Goal: Complete application form

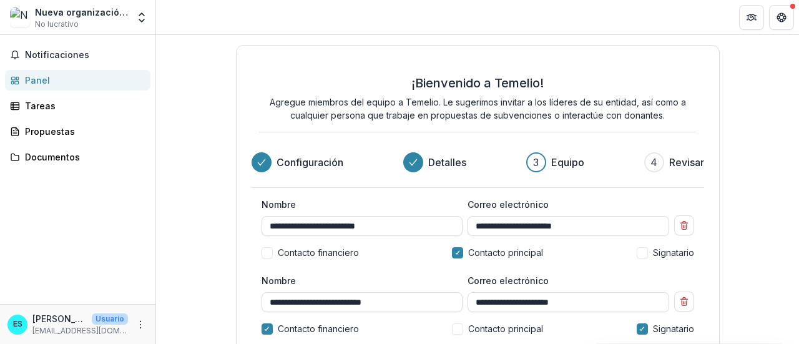
scroll to position [198, 0]
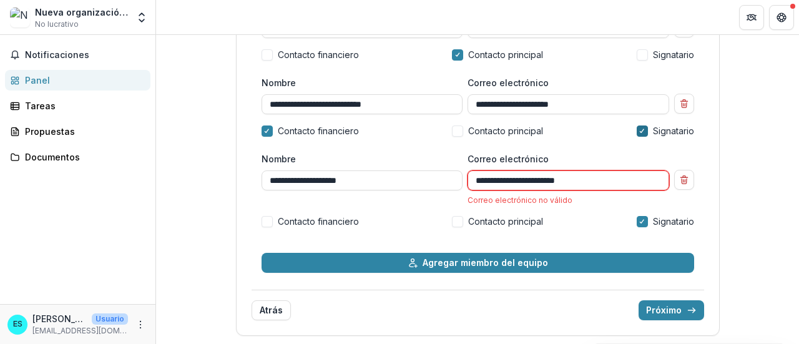
click at [639, 129] on icon at bounding box center [642, 131] width 6 height 4
click at [594, 177] on input "**********" at bounding box center [569, 180] width 202 height 20
type input "*"
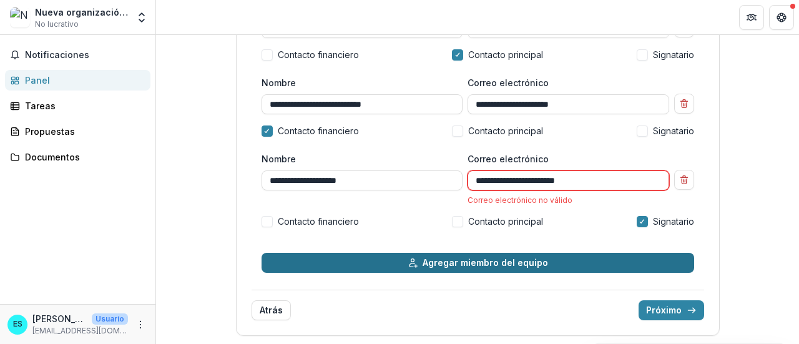
click at [530, 264] on font "Agregar miembro del equipo" at bounding box center [486, 262] width 126 height 11
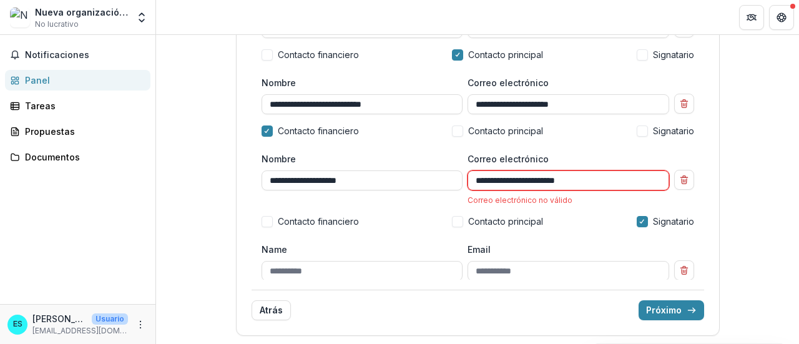
scroll to position [1, 0]
click at [679, 271] on icon "Eliminar miembro del equipo" at bounding box center [684, 270] width 10 height 10
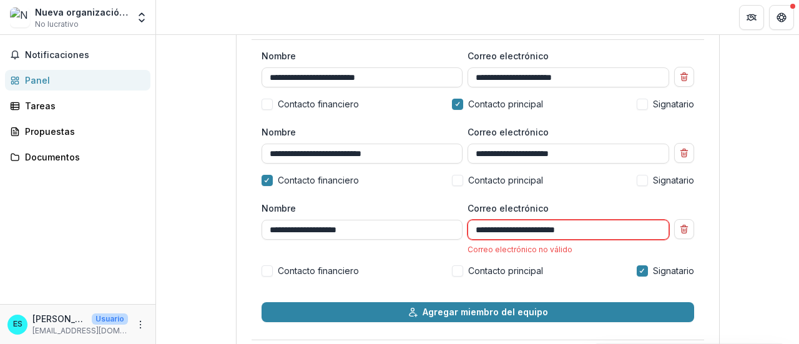
scroll to position [146, 0]
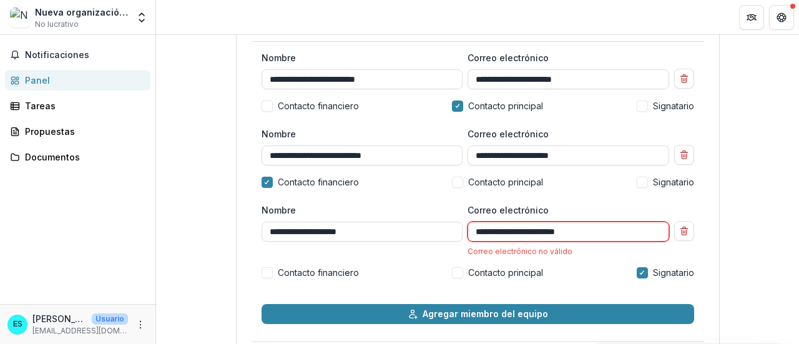
click at [544, 249] on font "Correo electrónico no válido" at bounding box center [520, 251] width 105 height 9
click at [601, 229] on input "**********" at bounding box center [569, 232] width 202 height 20
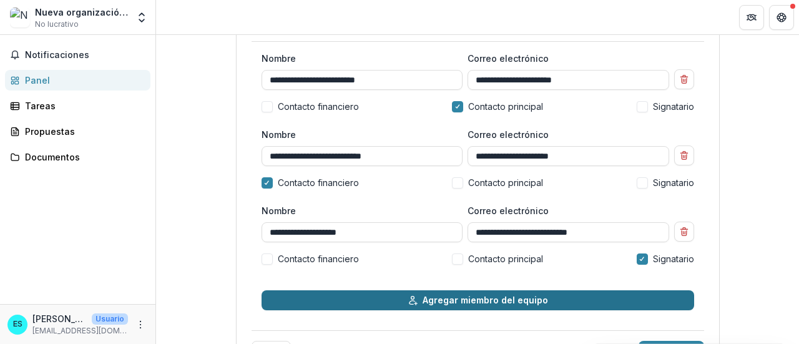
type input "**********"
click at [545, 297] on button "Agregar miembro del equipo" at bounding box center [478, 300] width 433 height 20
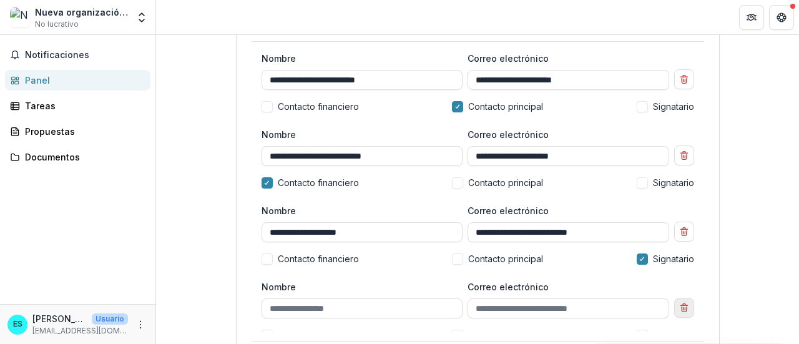
click at [681, 308] on icon "Eliminar miembro del equipo" at bounding box center [684, 308] width 10 height 10
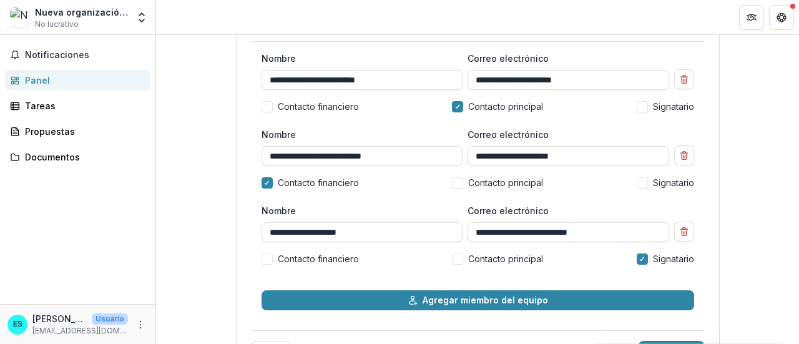
scroll to position [187, 0]
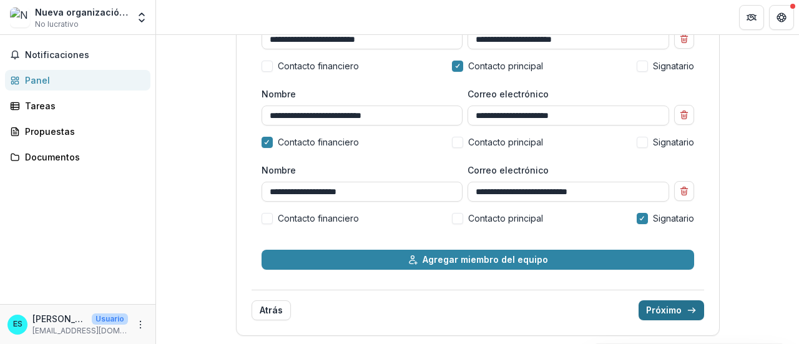
click at [653, 310] on font "Próximo" at bounding box center [664, 310] width 36 height 11
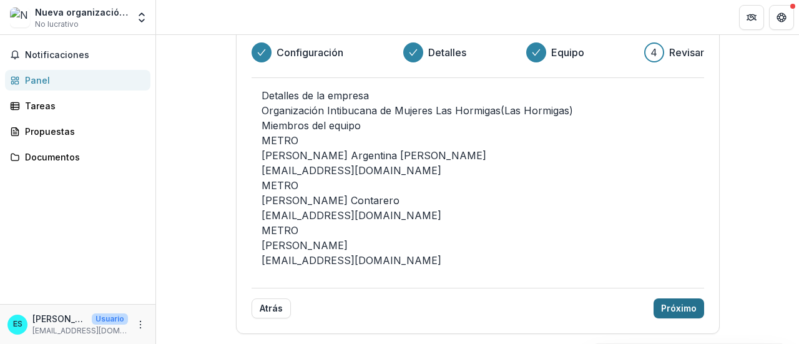
click at [666, 310] on font "Próximo" at bounding box center [679, 308] width 36 height 11
